Goal: Task Accomplishment & Management: Manage account settings

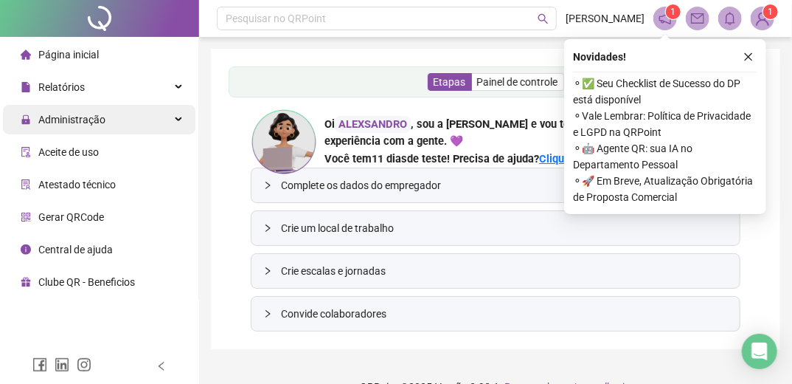
click at [77, 120] on span "Administração" at bounding box center [71, 120] width 67 height 12
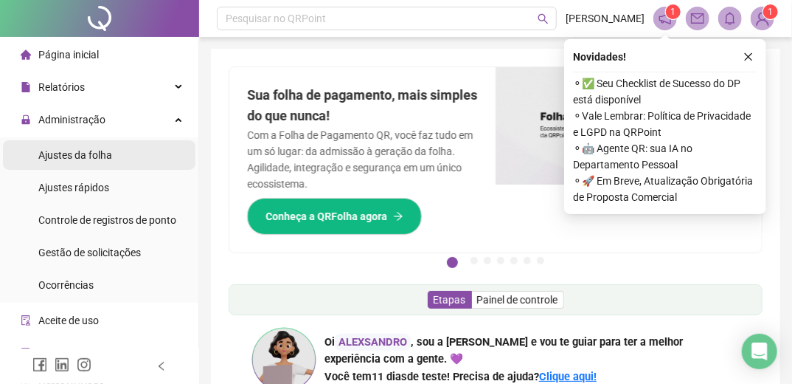
click at [77, 159] on span "Ajustes da folha" at bounding box center [75, 155] width 74 height 12
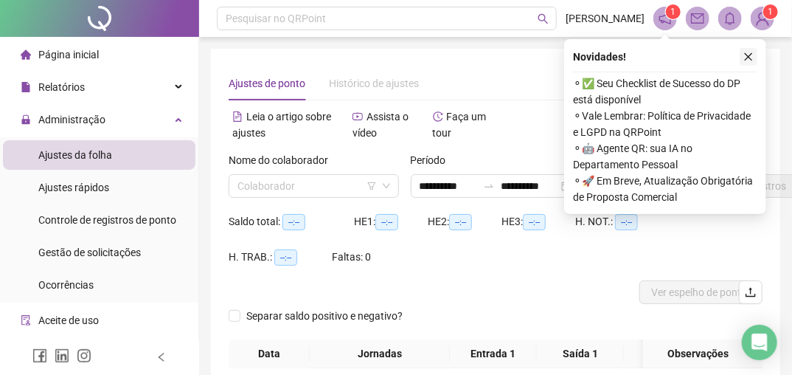
click at [750, 56] on icon "close" at bounding box center [749, 57] width 8 height 8
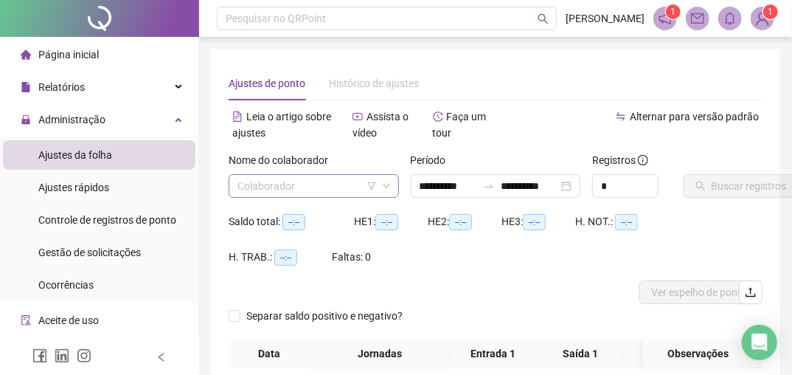
click at [387, 186] on icon "down" at bounding box center [386, 186] width 7 height 5
click at [387, 185] on icon "down" at bounding box center [386, 185] width 9 height 9
click at [354, 184] on input "search" at bounding box center [307, 186] width 139 height 22
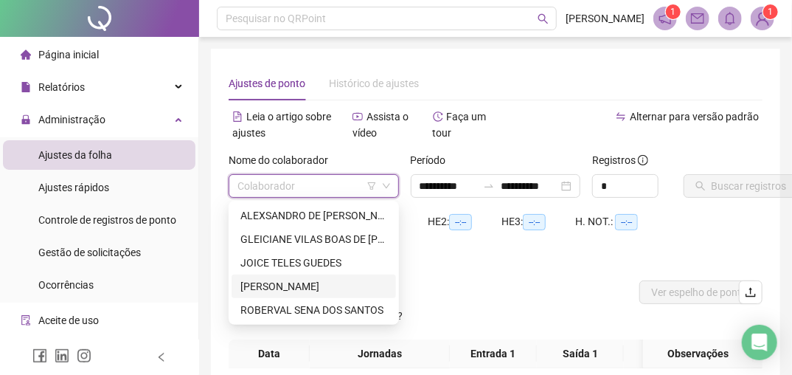
click at [292, 285] on div "[PERSON_NAME]" at bounding box center [314, 286] width 147 height 16
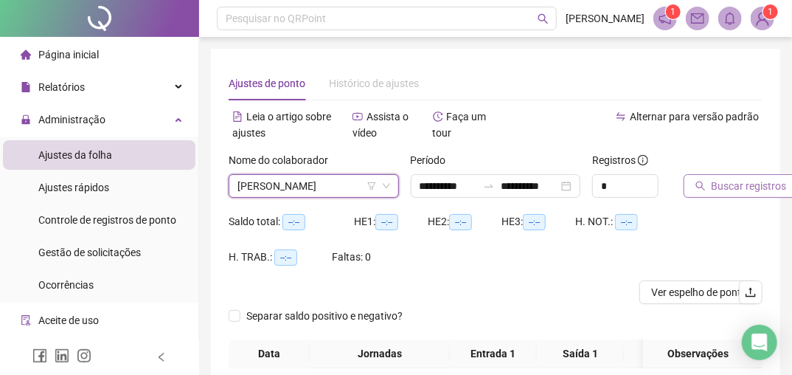
click at [723, 184] on span "Buscar registros" at bounding box center [749, 186] width 75 height 16
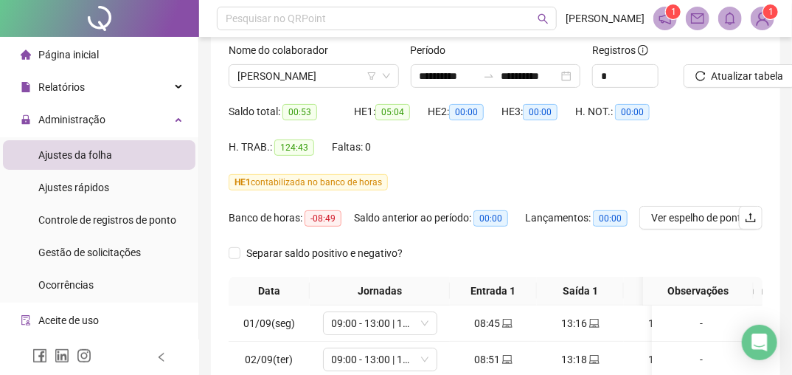
scroll to position [118, 0]
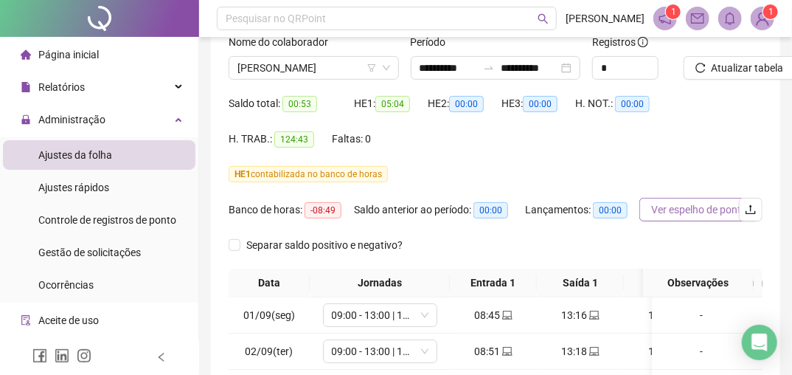
click at [705, 212] on span "Ver espelho de ponto" at bounding box center [699, 209] width 96 height 16
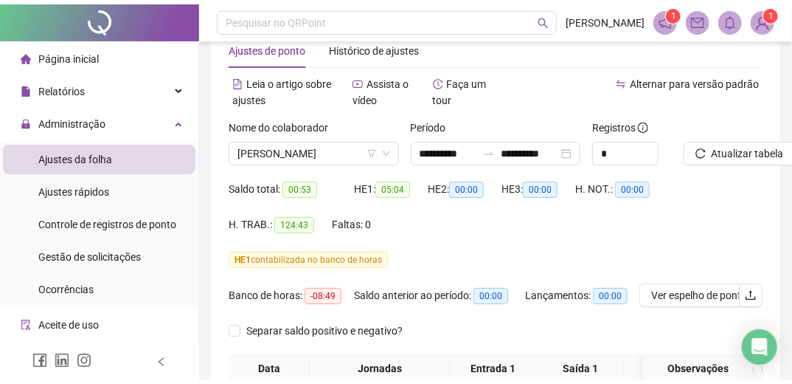
scroll to position [0, 0]
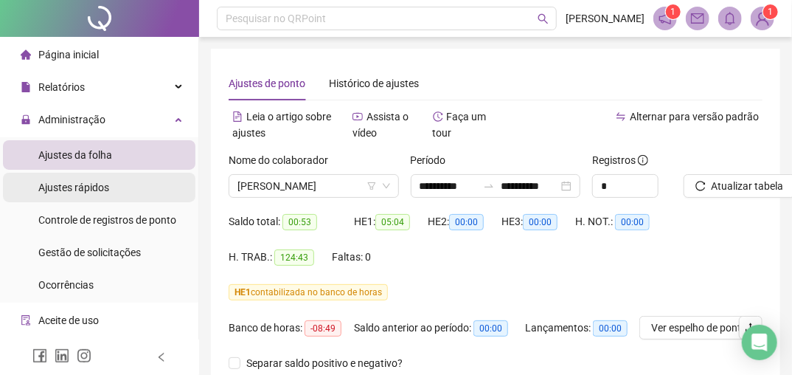
click at [85, 189] on span "Ajustes rápidos" at bounding box center [73, 187] width 71 height 12
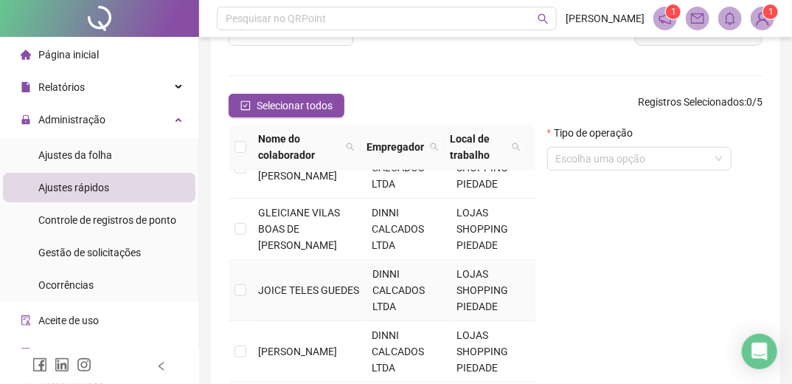
scroll to position [59, 0]
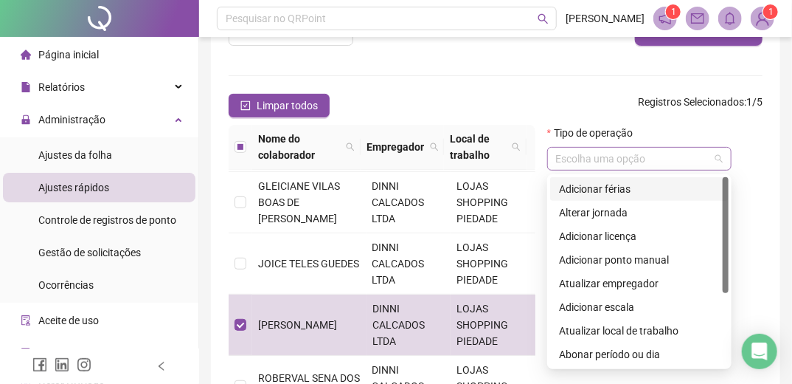
click at [719, 159] on span at bounding box center [639, 159] width 167 height 22
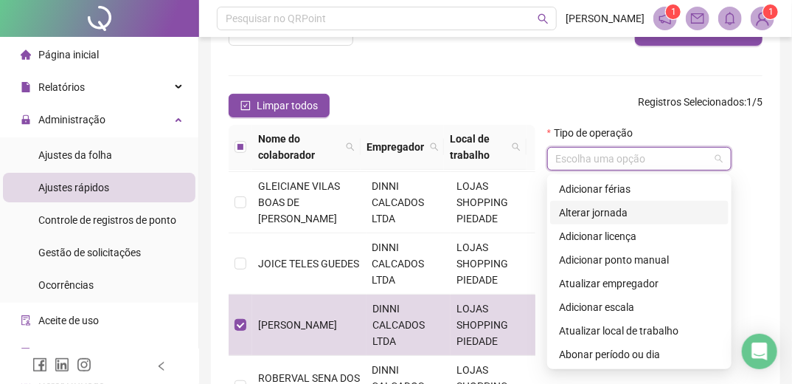
click at [640, 212] on div "Alterar jornada" at bounding box center [639, 212] width 161 height 16
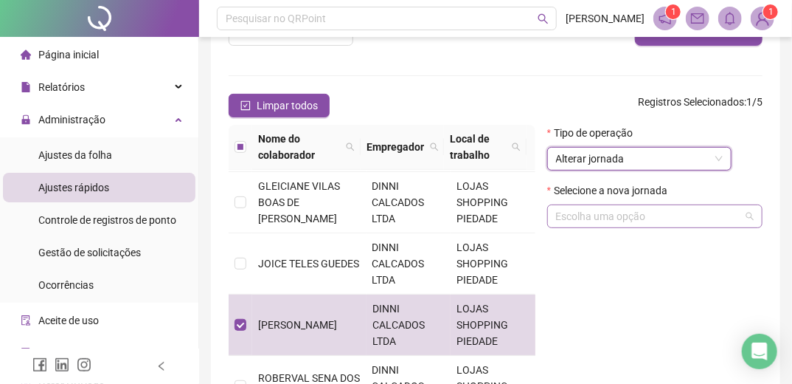
click at [750, 215] on span at bounding box center [655, 216] width 198 height 22
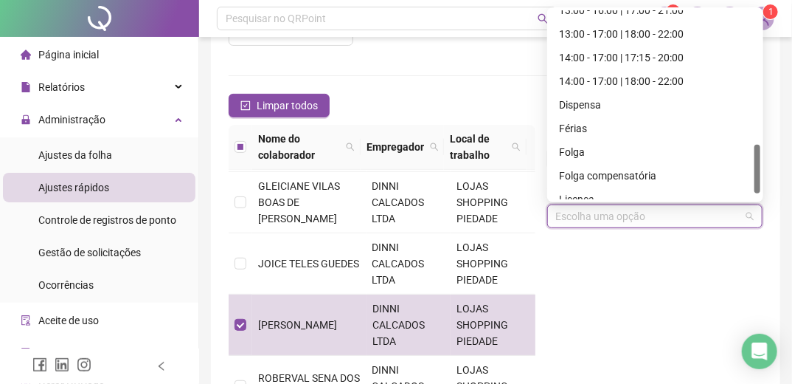
scroll to position [543, 0]
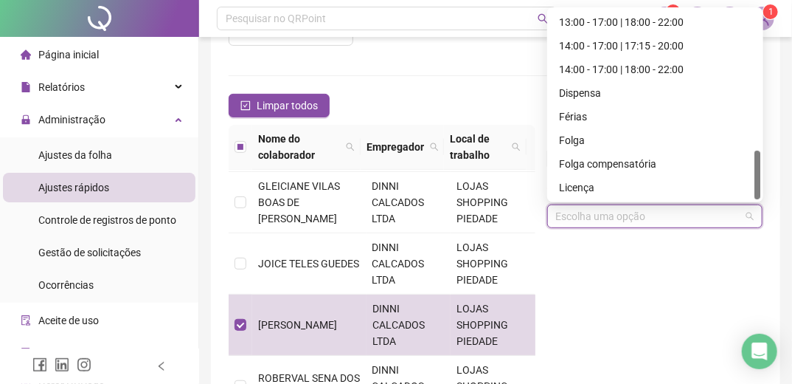
drag, startPoint x: 758, startPoint y: 40, endPoint x: 755, endPoint y: 187, distance: 147.6
click at [756, 187] on div at bounding box center [758, 175] width 6 height 49
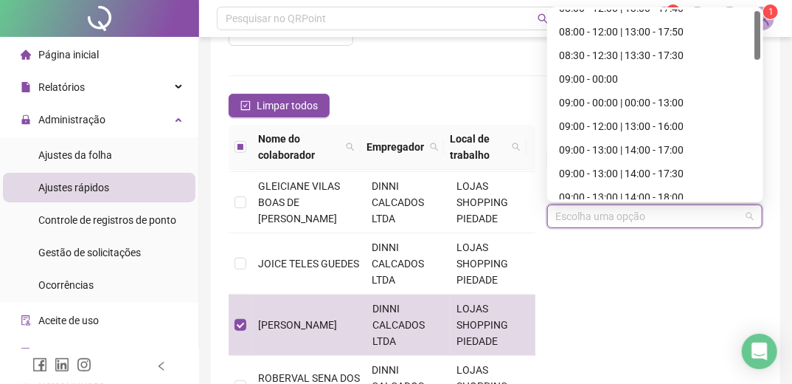
scroll to position [0, 0]
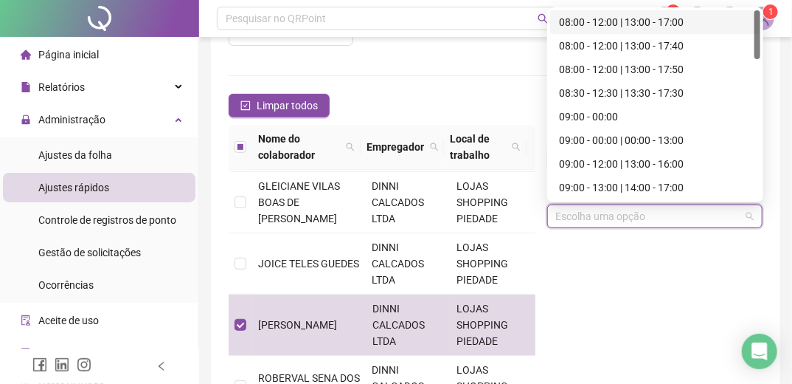
drag, startPoint x: 760, startPoint y: 177, endPoint x: 760, endPoint y: 35, distance: 141.6
click at [760, 35] on div at bounding box center [758, 34] width 6 height 49
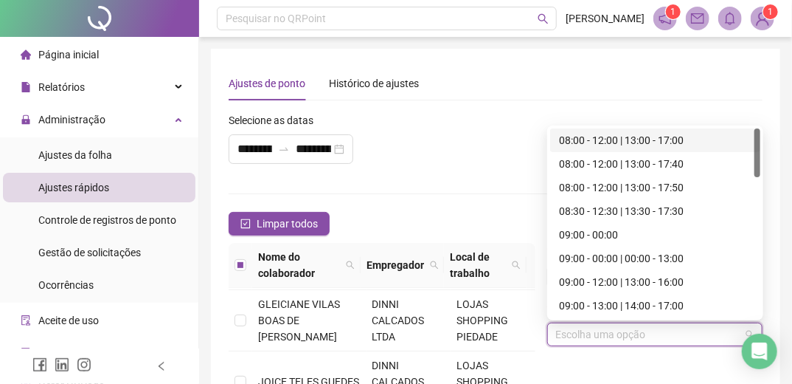
click at [651, 65] on div "**********" at bounding box center [496, 308] width 570 height 519
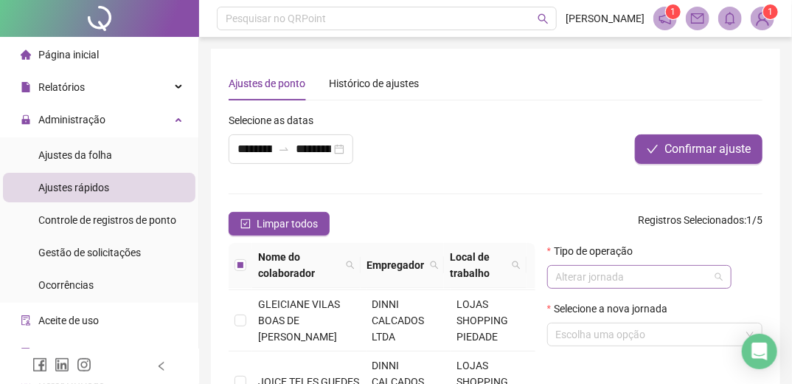
click at [718, 277] on span "Alterar jornada" at bounding box center [639, 277] width 167 height 22
click at [513, 140] on div "**********" at bounding box center [384, 143] width 320 height 63
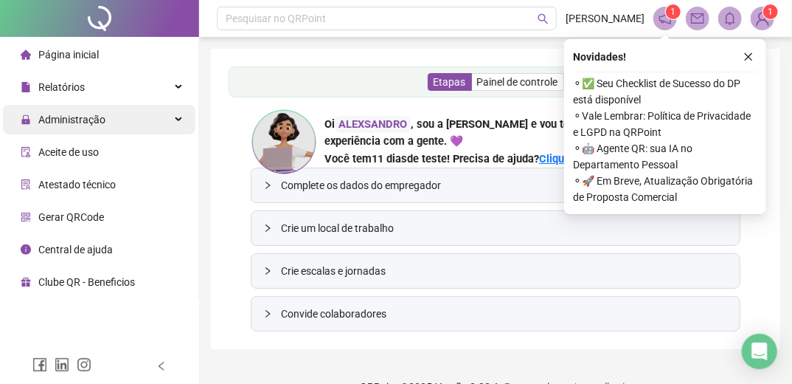
click at [68, 124] on span "Administração" at bounding box center [71, 120] width 67 height 12
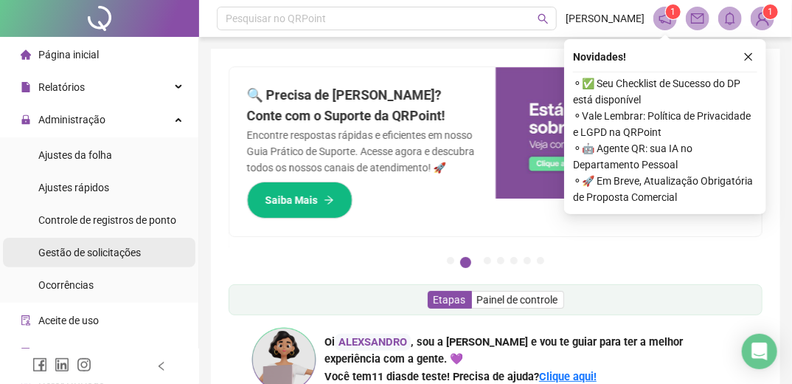
click at [91, 252] on span "Gestão de solicitações" at bounding box center [89, 252] width 103 height 12
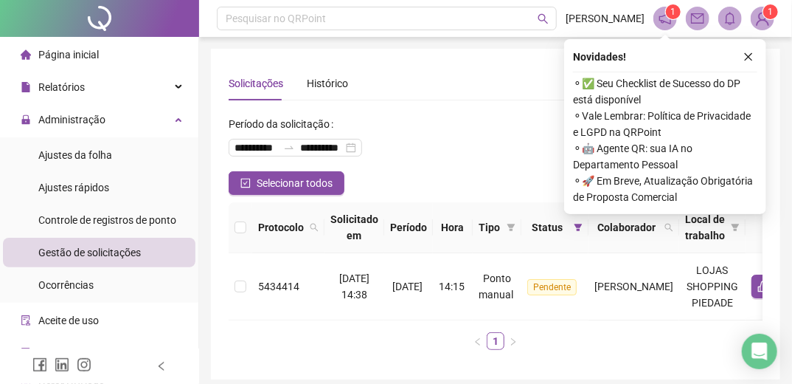
click at [528, 69] on div "Solicitações Histórico" at bounding box center [496, 83] width 534 height 34
click at [750, 56] on icon "close" at bounding box center [749, 57] width 8 height 8
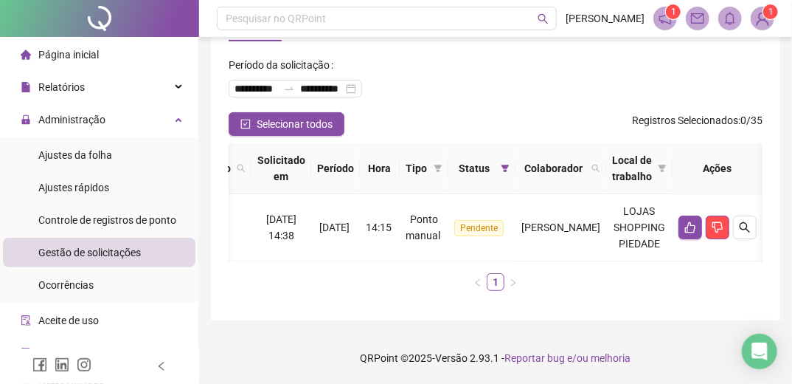
scroll to position [0, 159]
click at [693, 221] on icon "like" at bounding box center [691, 227] width 12 height 12
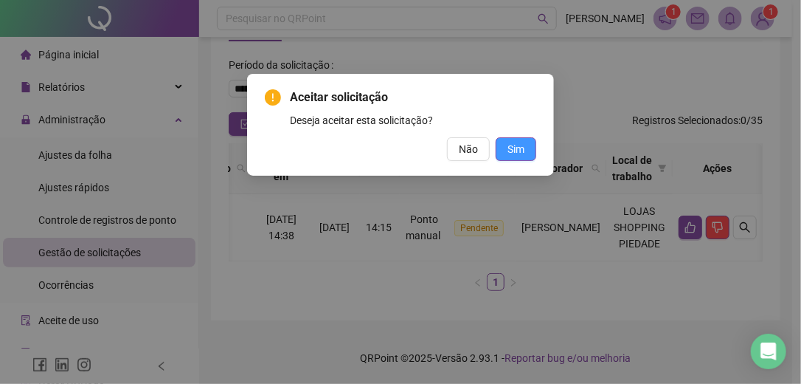
click at [509, 148] on span "Sim" at bounding box center [516, 149] width 17 height 16
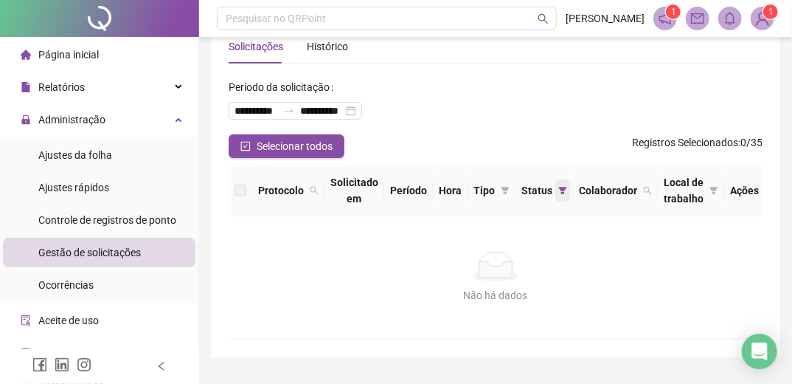
scroll to position [0, 0]
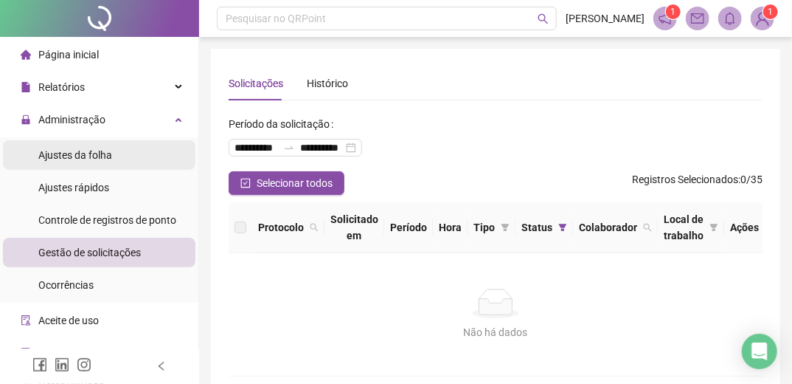
click at [74, 157] on span "Ajustes da folha" at bounding box center [75, 155] width 74 height 12
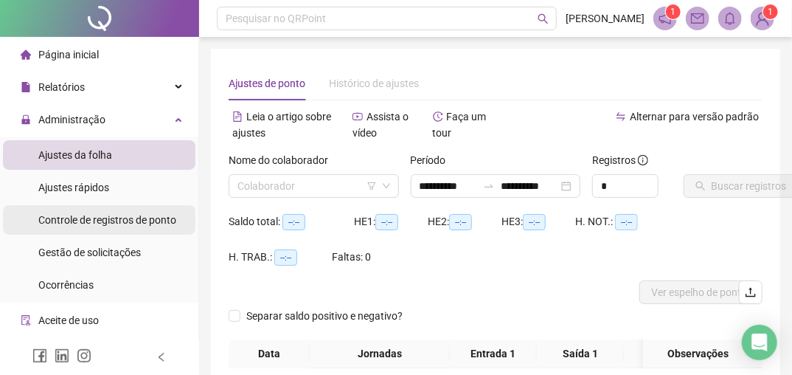
click at [100, 224] on span "Controle de registros de ponto" at bounding box center [107, 220] width 138 height 12
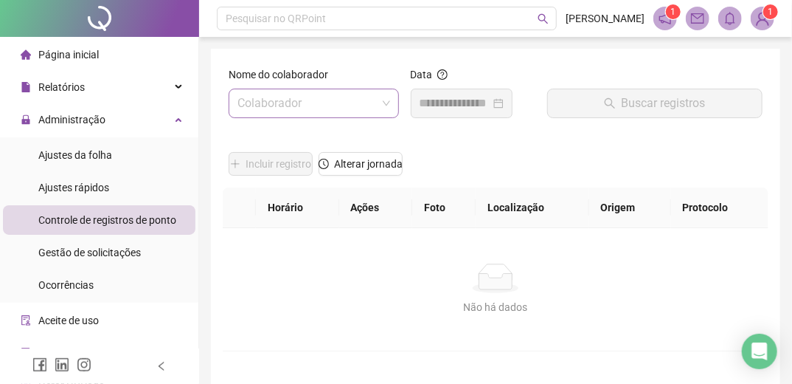
click at [369, 104] on input "search" at bounding box center [307, 103] width 139 height 28
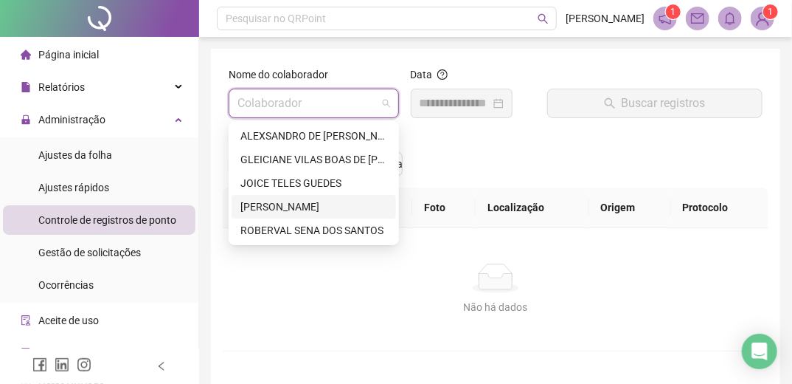
click at [299, 208] on div "[PERSON_NAME]" at bounding box center [314, 206] width 147 height 16
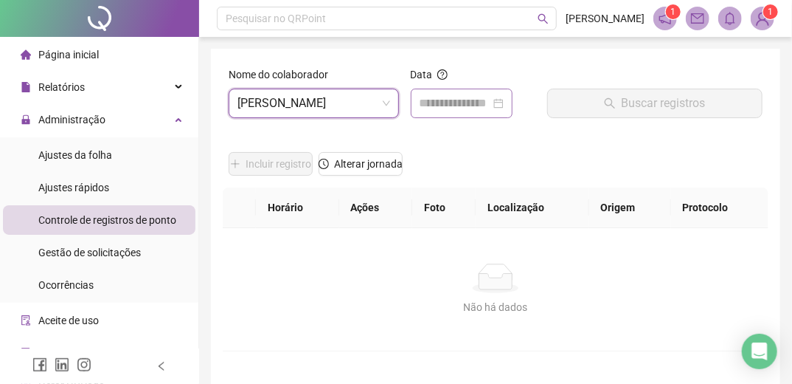
click at [504, 100] on div at bounding box center [462, 103] width 84 height 18
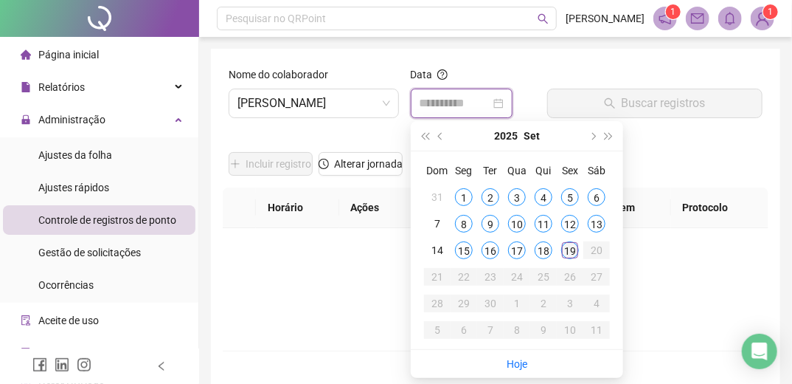
type input "**********"
click at [571, 251] on div "19" at bounding box center [570, 250] width 18 height 18
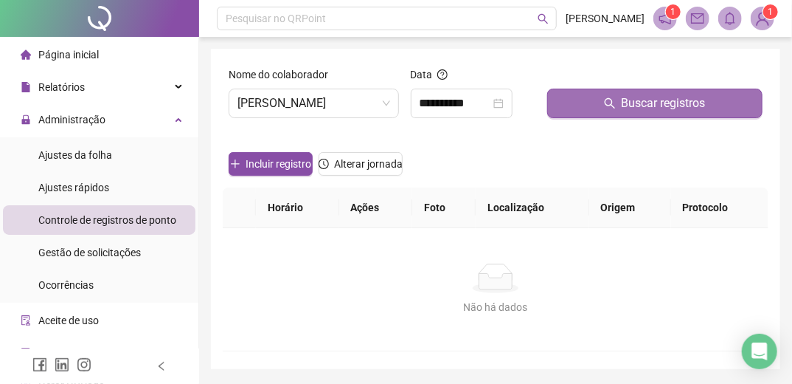
click at [646, 103] on span "Buscar registros" at bounding box center [664, 103] width 84 height 18
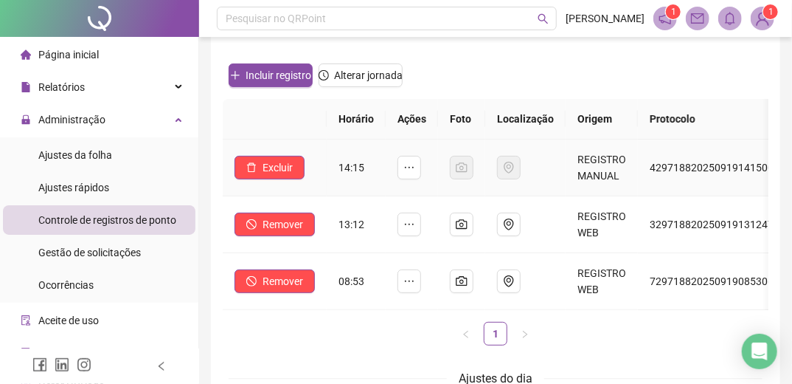
scroll to position [236, 0]
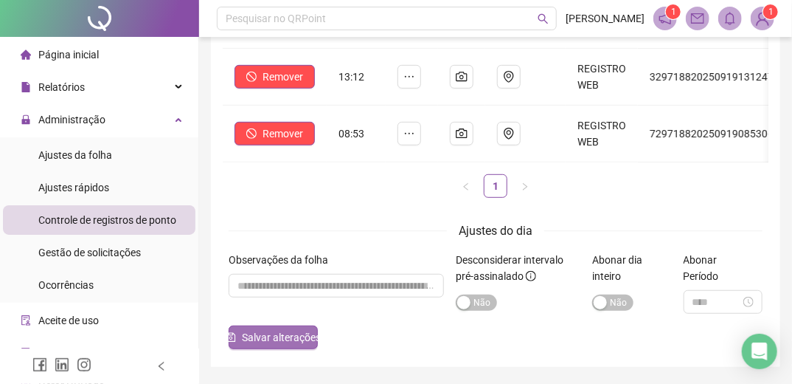
click at [283, 345] on span "Salvar alterações" at bounding box center [281, 337] width 79 height 16
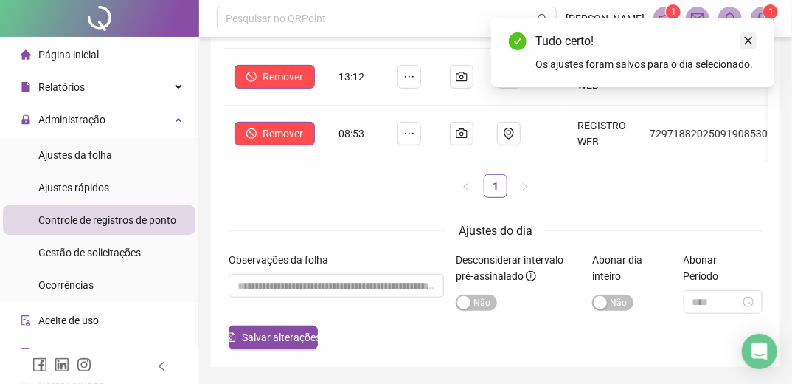
click at [753, 45] on link "Close" at bounding box center [749, 40] width 16 height 16
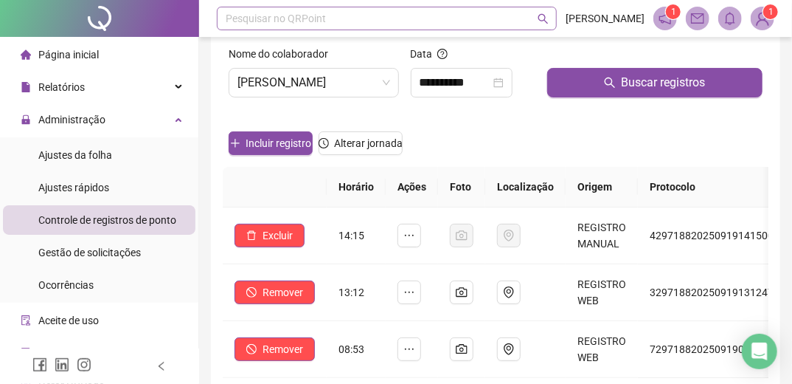
scroll to position [0, 0]
